Goal: Download file/media

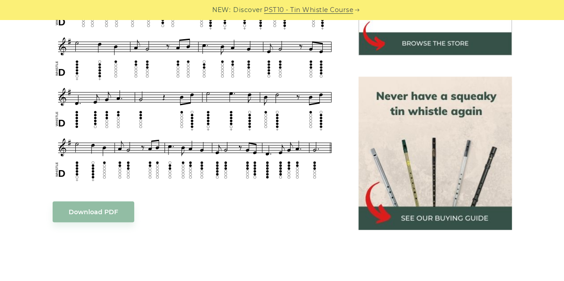
scroll to position [372, 0]
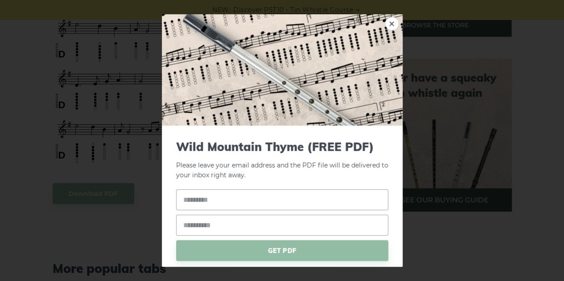
click at [386, 18] on link "×" at bounding box center [391, 23] width 13 height 13
click at [233, 198] on input "text" at bounding box center [282, 199] width 212 height 21
type input "*"
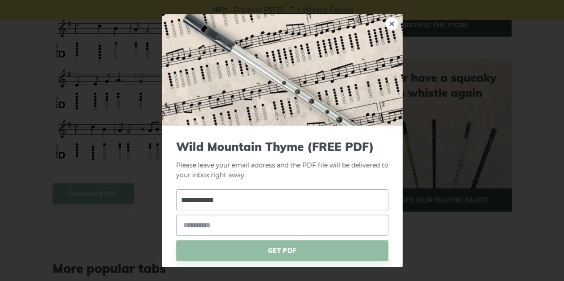
type input "**********"
click at [224, 225] on input "email" at bounding box center [282, 225] width 212 height 21
type input "**********"
click at [270, 256] on span "GET PDF" at bounding box center [282, 250] width 212 height 21
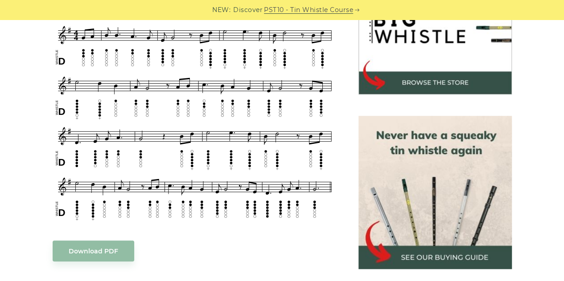
scroll to position [423, 0]
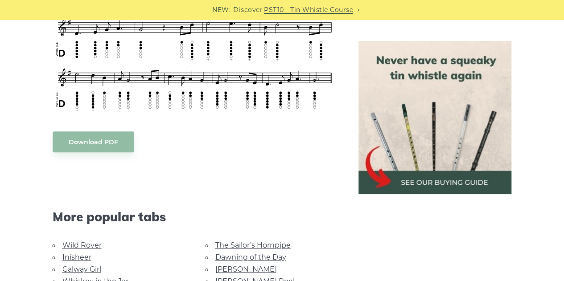
click at [456, 183] on img at bounding box center [434, 117] width 153 height 153
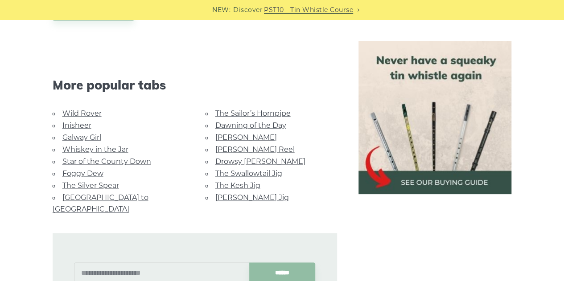
scroll to position [558, 0]
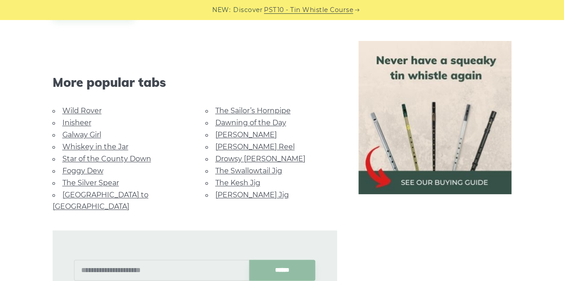
click at [101, 156] on link "Star of the County Down" at bounding box center [106, 159] width 89 height 8
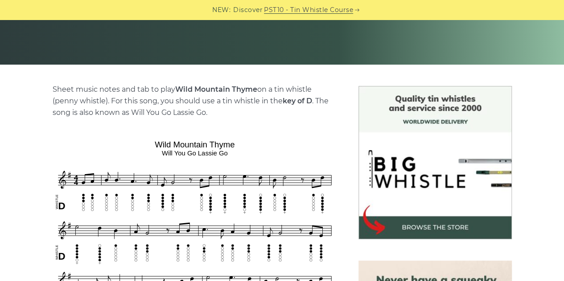
scroll to position [163, 0]
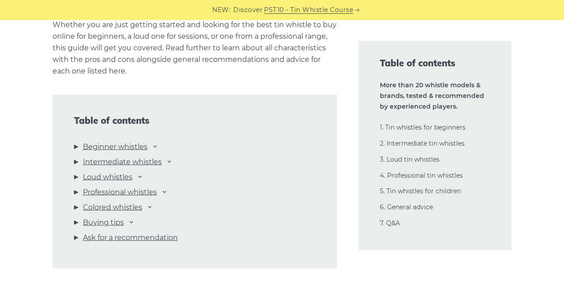
scroll to position [950, 0]
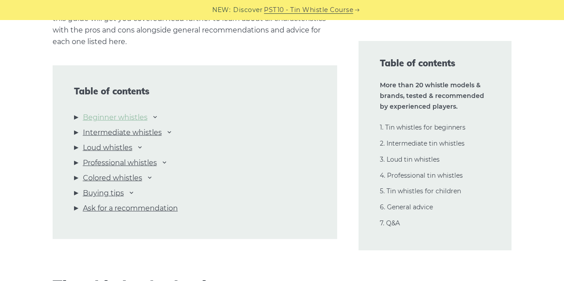
click at [123, 117] on link "Beginner whistles" at bounding box center [115, 118] width 65 height 12
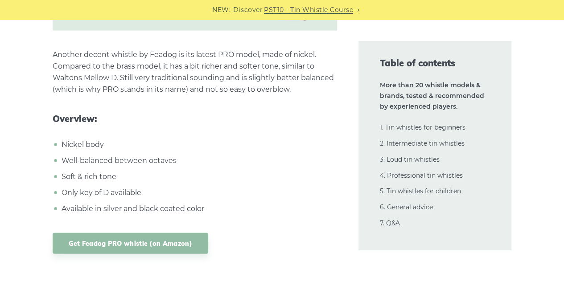
scroll to position [0, 0]
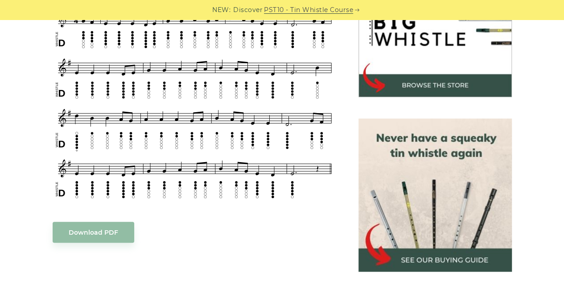
scroll to position [313, 0]
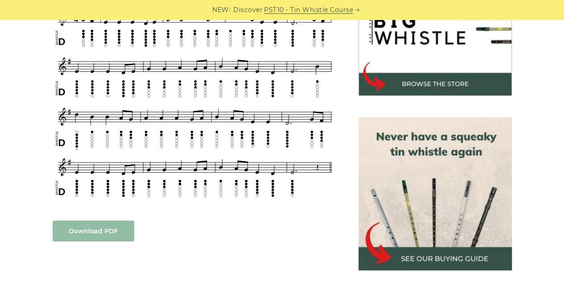
click at [106, 228] on link "Download PDF" at bounding box center [94, 231] width 82 height 21
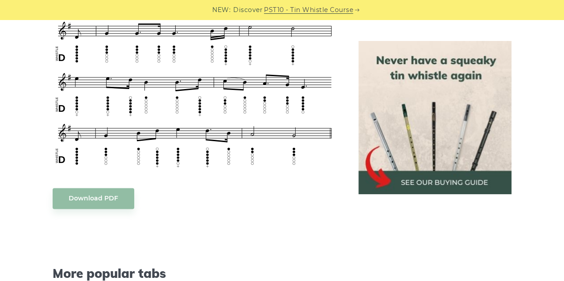
scroll to position [576, 0]
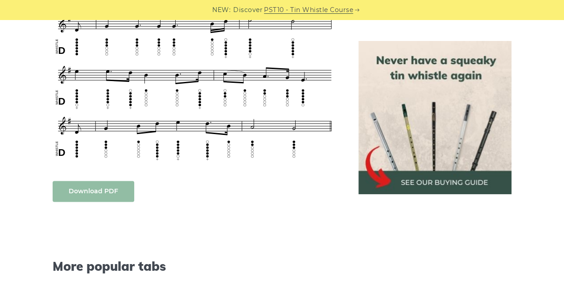
click at [95, 190] on link "Download PDF" at bounding box center [94, 191] width 82 height 21
